Goal: Task Accomplishment & Management: Manage account settings

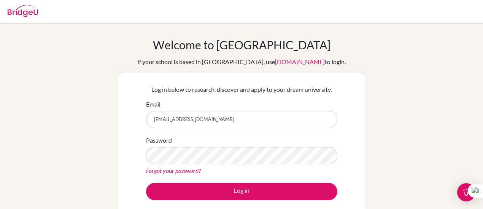
scroll to position [19, 0]
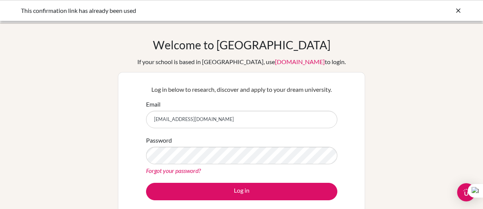
scroll to position [63, 0]
